Goal: Contribute content: Add original content to the website for others to see

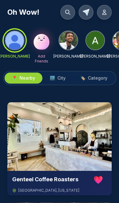
click at [70, 15] on icon at bounding box center [68, 12] width 6 height 6
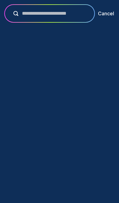
click at [79, 13] on input "text" at bounding box center [53, 13] width 71 height 7
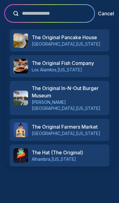
type input "**********"
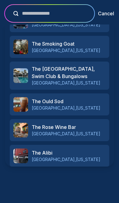
scroll to position [263, 0]
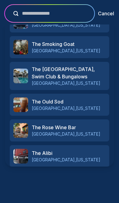
click at [76, 178] on p "Add " The original 40 "" at bounding box center [66, 182] width 60 height 9
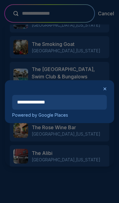
click at [83, 103] on input "**********" at bounding box center [59, 102] width 95 height 15
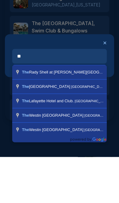
type input "*"
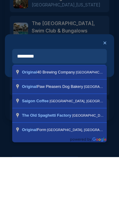
type input "**********"
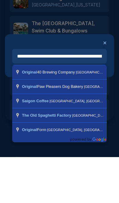
scroll to position [36, 0]
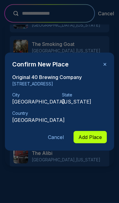
click at [92, 141] on button "Add Place" at bounding box center [90, 137] width 33 height 12
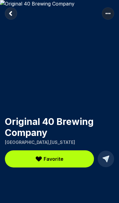
click at [11, 15] on icon "Return to previous page" at bounding box center [11, 13] width 2 height 3
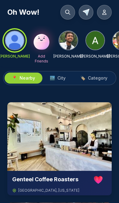
click at [96, 134] on img at bounding box center [59, 136] width 105 height 69
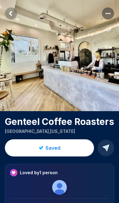
click at [108, 16] on rect "More options" at bounding box center [108, 13] width 12 height 12
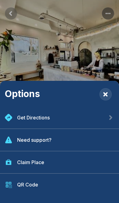
click at [84, 117] on div "Get Directions" at bounding box center [59, 118] width 119 height 22
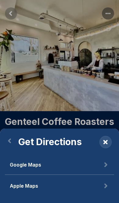
click at [66, 163] on button "Google Maps" at bounding box center [60, 165] width 110 height 20
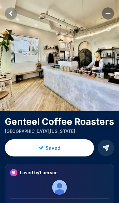
click at [12, 16] on rect "Return to previous page" at bounding box center [11, 13] width 12 height 12
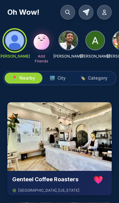
click at [58, 78] on span "City" at bounding box center [62, 78] width 8 height 6
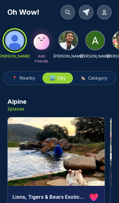
click at [102, 80] on span "Category" at bounding box center [98, 78] width 20 height 6
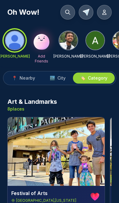
click at [26, 78] on span "Nearby" at bounding box center [28, 78] width 16 height 6
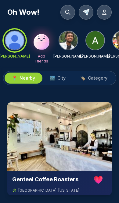
click at [59, 83] on button "🏙️ City" at bounding box center [58, 78] width 31 height 11
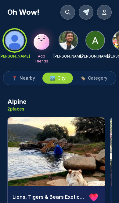
click at [26, 81] on span "Nearby" at bounding box center [28, 78] width 16 height 6
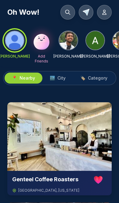
click at [69, 14] on icon at bounding box center [68, 12] width 6 height 6
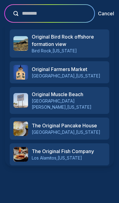
click at [14, 13] on button "submit" at bounding box center [14, 13] width 9 height 5
type input "*"
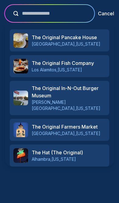
click at [14, 13] on button "submit" at bounding box center [14, 13] width 9 height 5
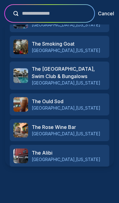
scroll to position [263, 0]
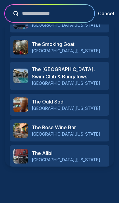
click at [71, 178] on p "Add " the original 40 "" at bounding box center [66, 182] width 58 height 9
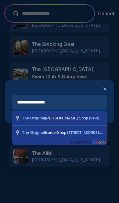
click at [105, 88] on button "✕" at bounding box center [105, 88] width 4 height 7
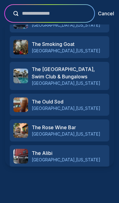
click at [75, 10] on input "**********" at bounding box center [53, 13] width 71 height 7
click at [29, 14] on input "**********" at bounding box center [53, 13] width 71 height 7
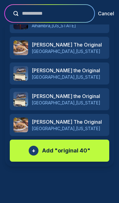
scroll to position [186, 0]
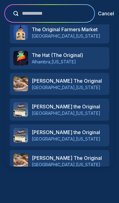
click at [70, 10] on input "**********" at bounding box center [53, 13] width 71 height 7
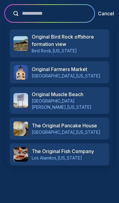
scroll to position [0, 0]
type input "**********"
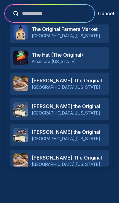
scroll to position [186, 0]
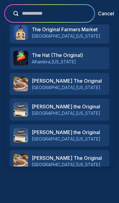
click at [79, 182] on p "Add " original 40 "" at bounding box center [66, 186] width 48 height 9
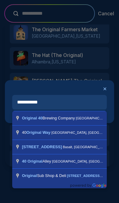
type input "**********"
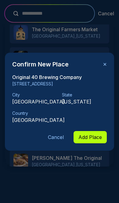
click at [96, 137] on button "Add Place" at bounding box center [90, 137] width 33 height 12
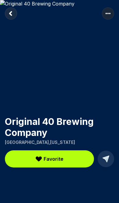
click at [10, 15] on icon "Return to previous page" at bounding box center [11, 13] width 2 height 3
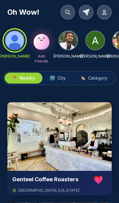
click at [62, 77] on span "City" at bounding box center [62, 78] width 8 height 6
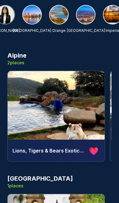
scroll to position [0, 197]
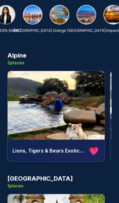
click at [33, 16] on img at bounding box center [33, 15] width 18 height 18
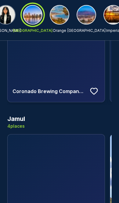
scroll to position [2344, 0]
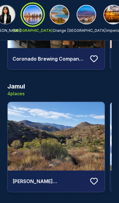
click at [86, 14] on img at bounding box center [86, 15] width 18 height 18
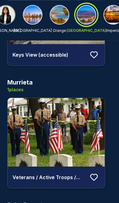
scroll to position [867, 0]
